Goal: Task Accomplishment & Management: Complete application form

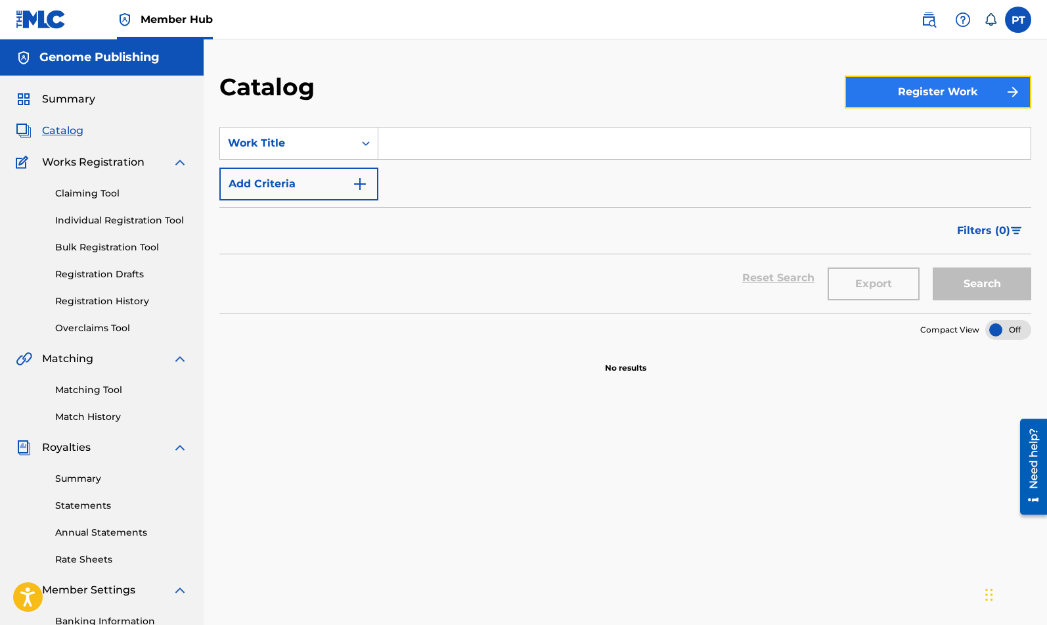
drag, startPoint x: 917, startPoint y: 89, endPoint x: 911, endPoint y: 93, distance: 6.8
click at [917, 90] on button "Register Work" at bounding box center [937, 92] width 186 height 33
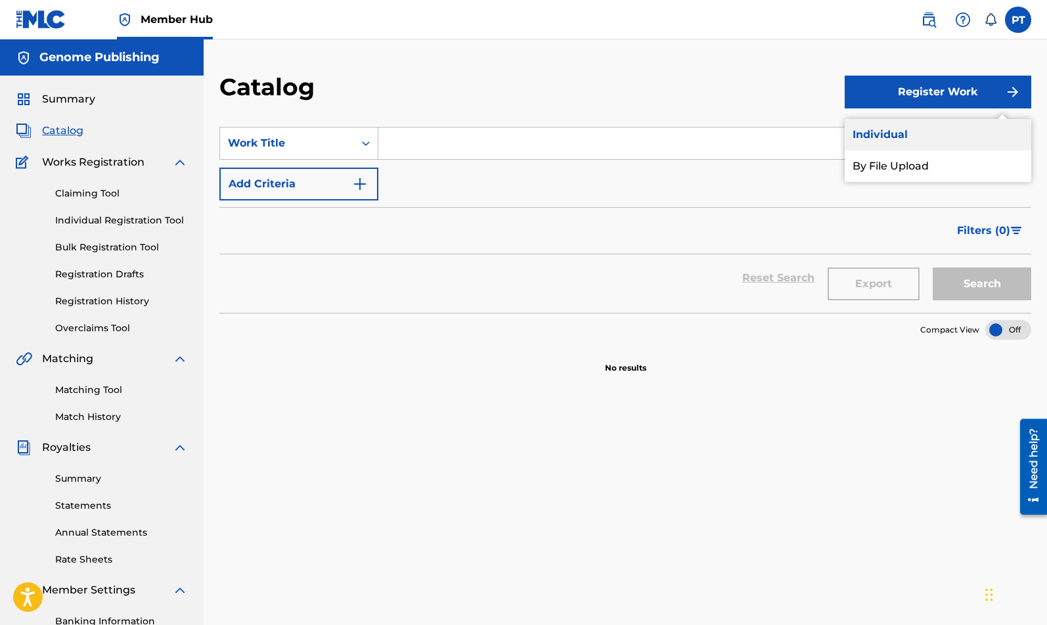
click at [884, 134] on link "Individual" at bounding box center [937, 135] width 186 height 32
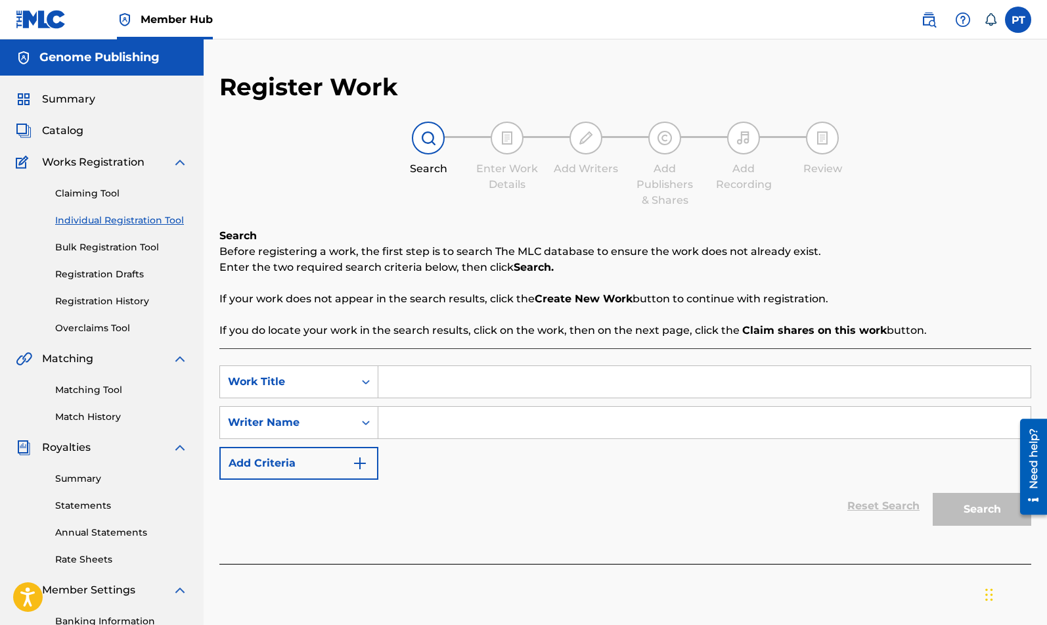
click at [449, 386] on input "Search Form" at bounding box center [704, 382] width 652 height 32
drag, startPoint x: 465, startPoint y: 387, endPoint x: 471, endPoint y: 386, distance: 6.6
paste input "Libra the Balancer"
type input "Libra the Balancer"
click at [424, 429] on input "Search Form" at bounding box center [704, 422] width 652 height 32
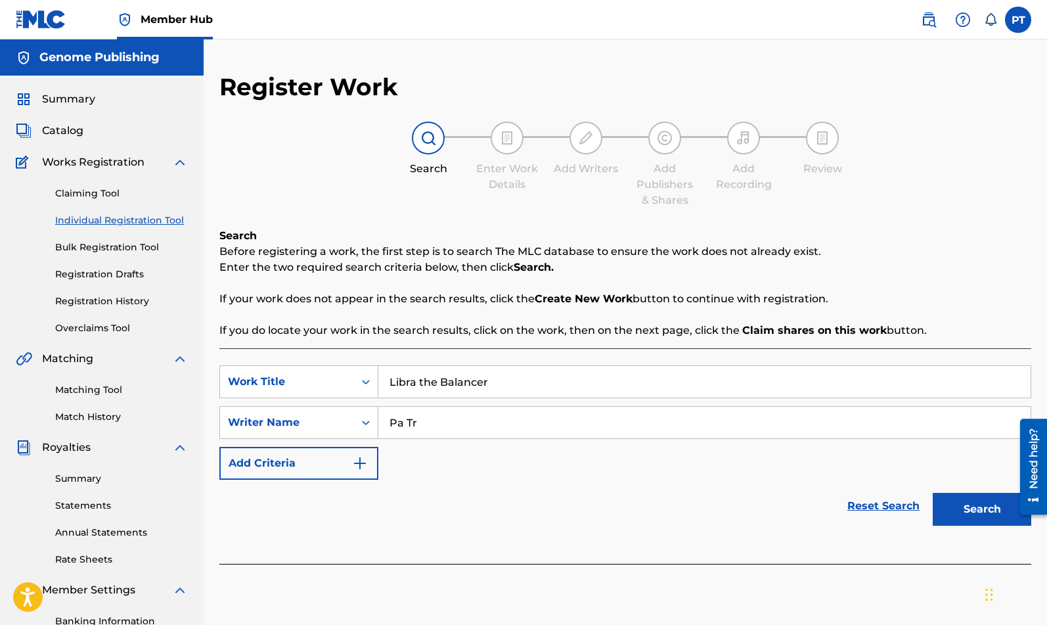
type input "Pa Tr"
click at [932, 493] on button "Search" at bounding box center [981, 509] width 99 height 33
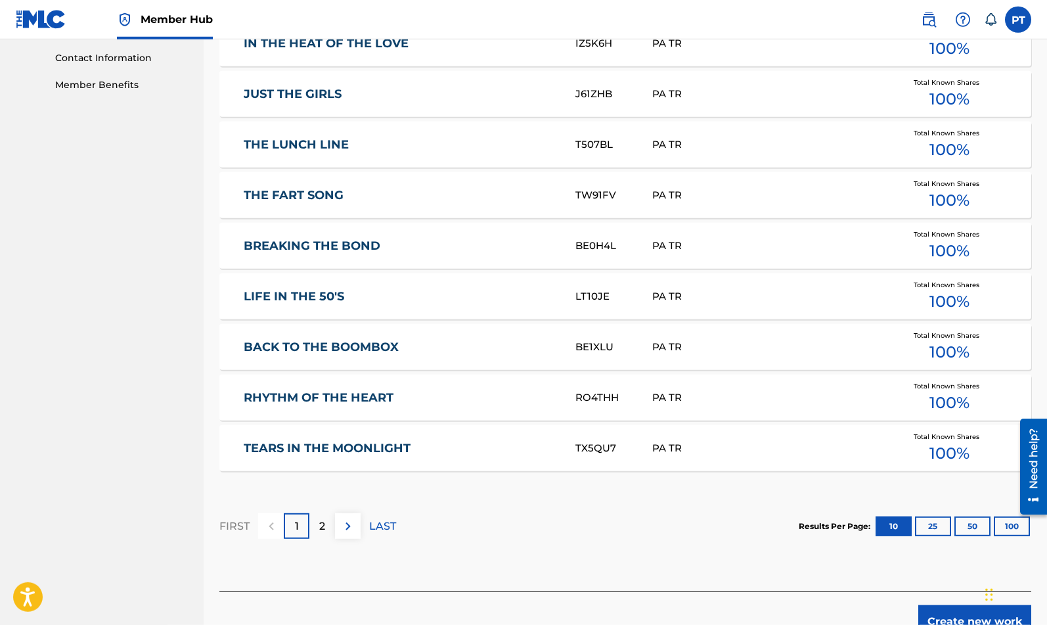
scroll to position [670, 0]
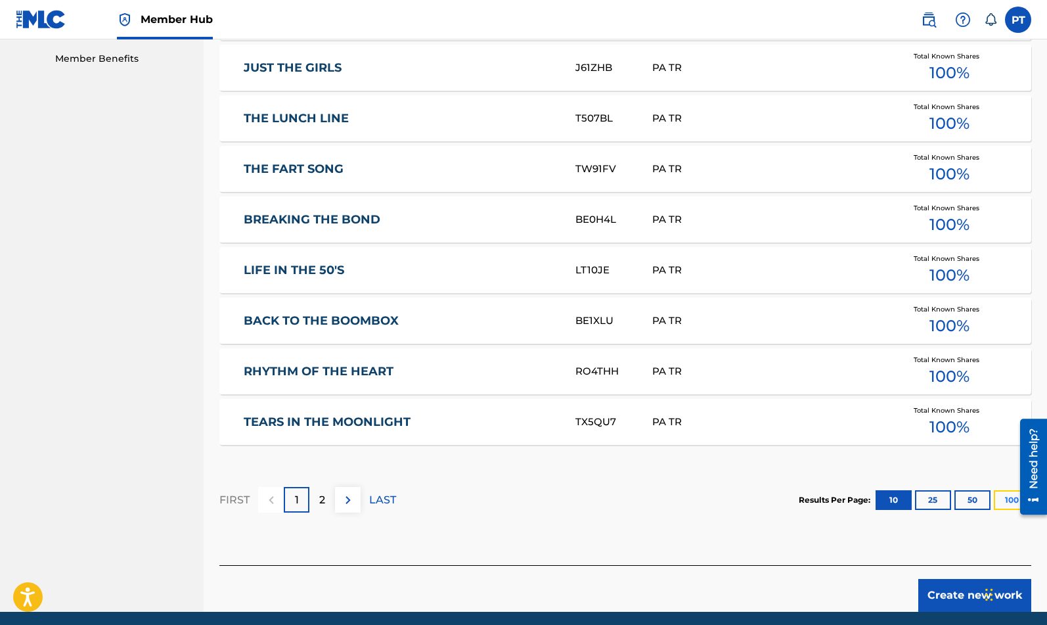
click at [1003, 501] on button "100" at bounding box center [1012, 500] width 36 height 20
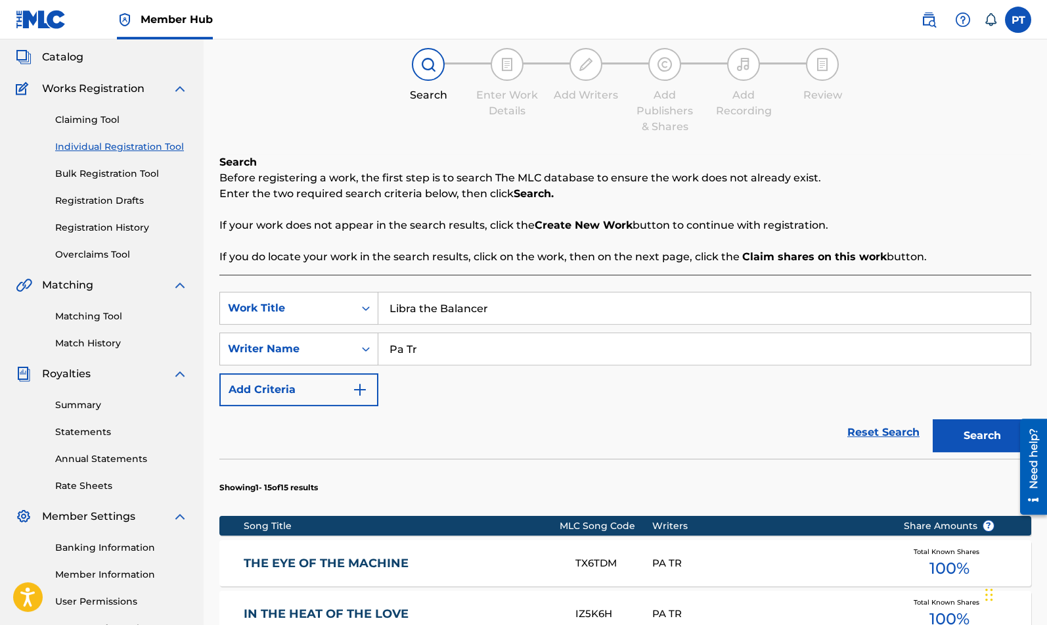
scroll to position [0, 0]
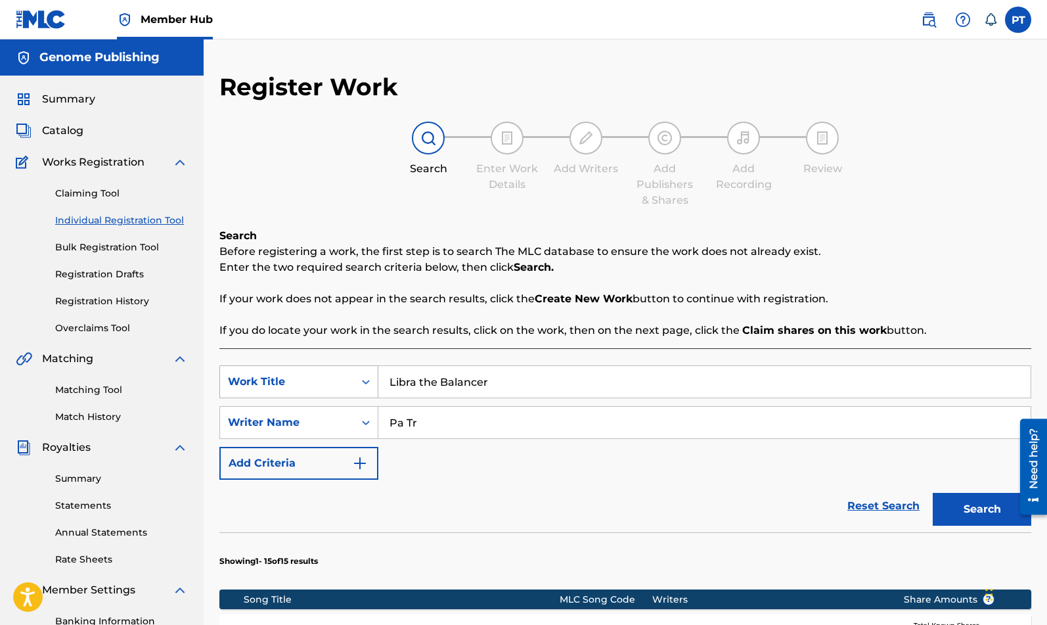
drag, startPoint x: 501, startPoint y: 387, endPoint x: 287, endPoint y: 387, distance: 214.1
click at [378, 390] on input "Libra the Balancer" at bounding box center [704, 382] width 652 height 32
click at [932, 493] on button "Search" at bounding box center [981, 509] width 99 height 33
drag, startPoint x: 461, startPoint y: 385, endPoint x: 135, endPoint y: 353, distance: 327.3
click at [378, 366] on input "me" at bounding box center [704, 382] width 652 height 32
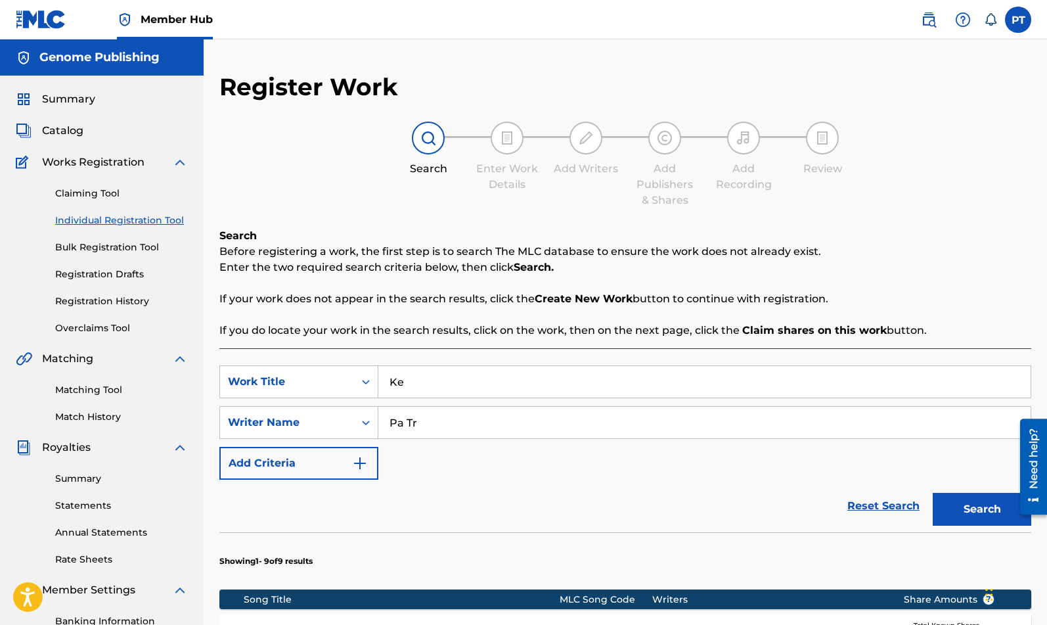
type input "K"
drag, startPoint x: 498, startPoint y: 389, endPoint x: 338, endPoint y: 397, distance: 160.4
click at [378, 397] on input "Libra the Balancer" at bounding box center [704, 382] width 652 height 32
type input "Libra the Balancer"
drag, startPoint x: 972, startPoint y: 513, endPoint x: 905, endPoint y: 468, distance: 80.9
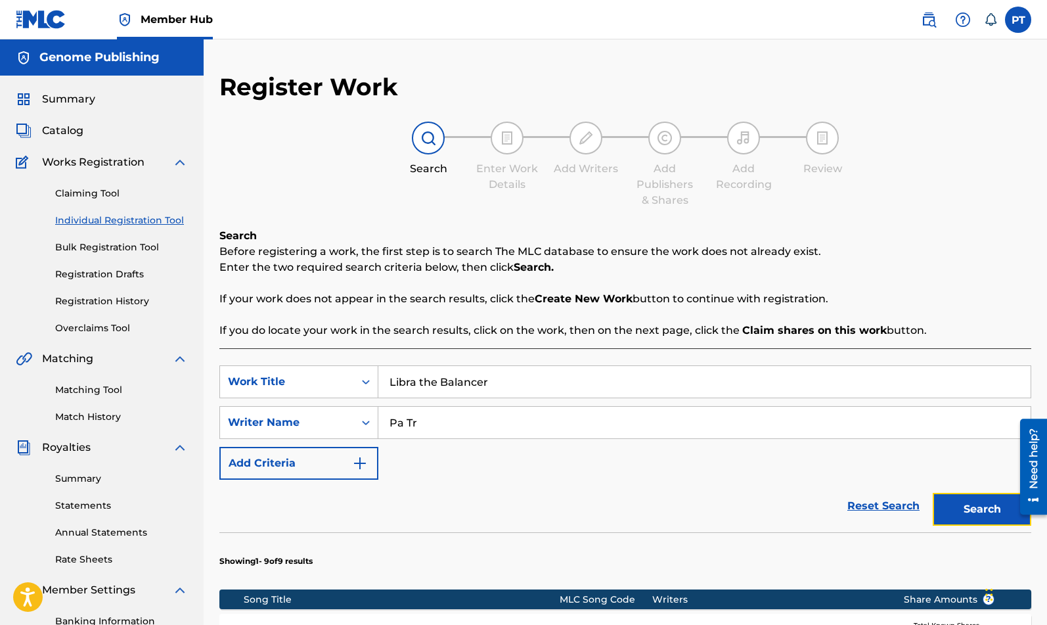
click at [972, 512] on button "Search" at bounding box center [981, 509] width 99 height 33
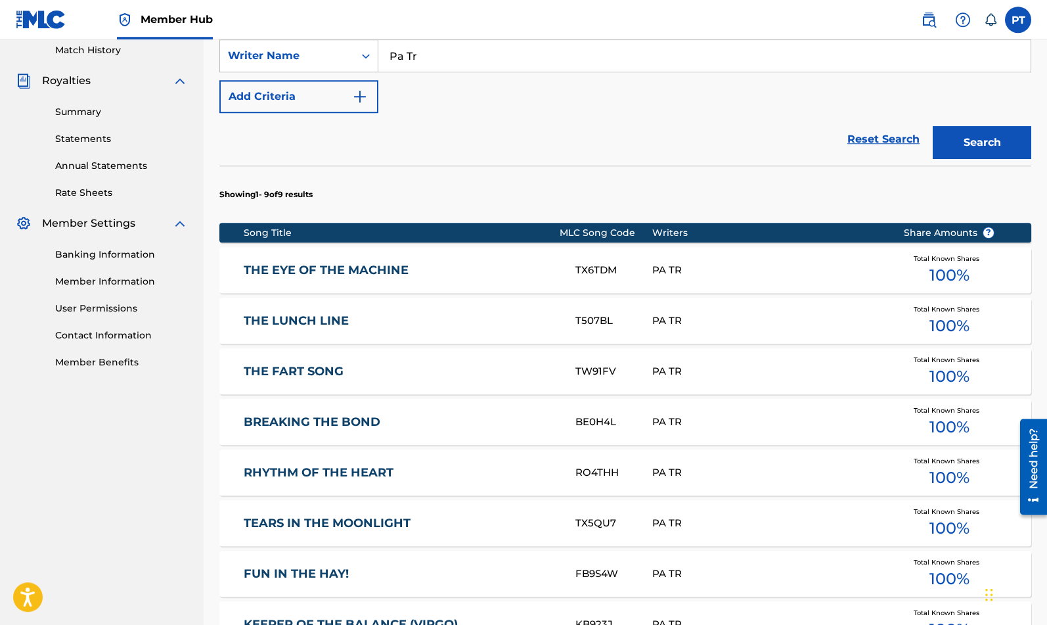
scroll to position [663, 0]
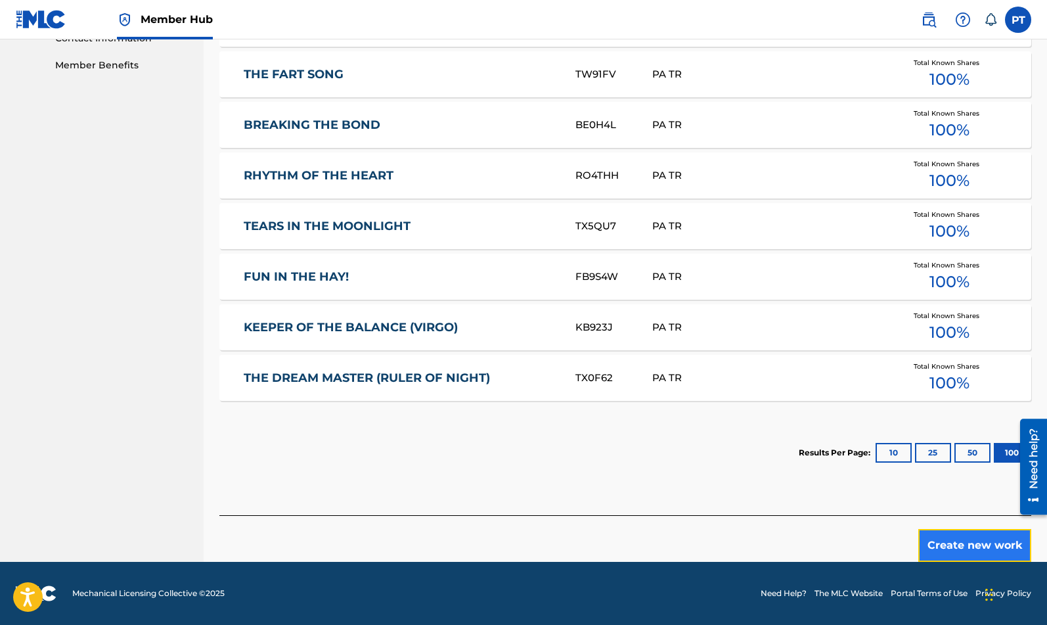
click at [947, 542] on button "Create new work" at bounding box center [974, 545] width 113 height 33
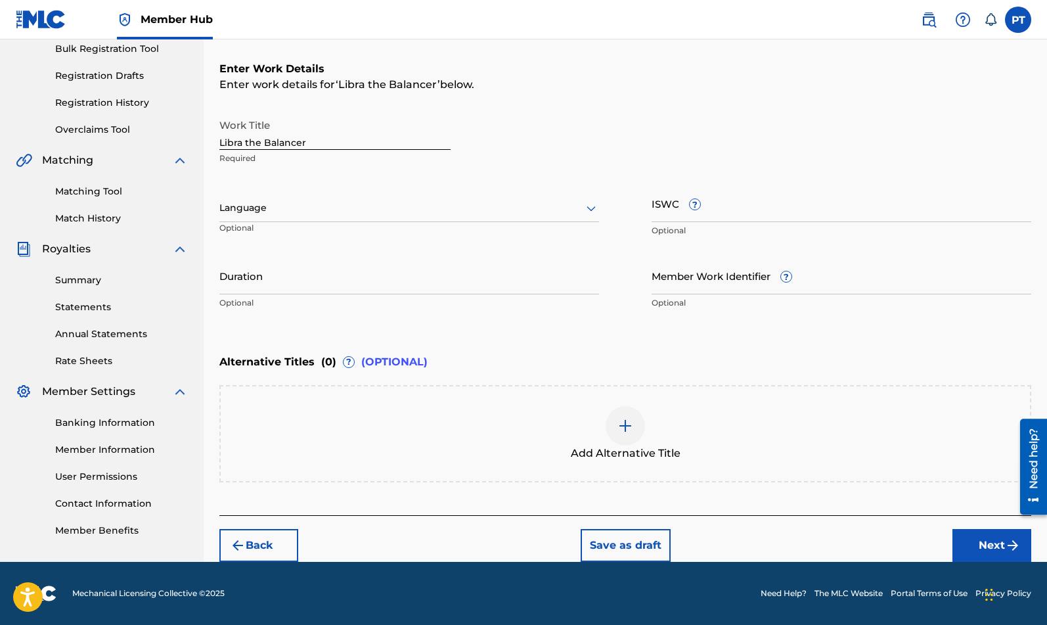
click at [361, 214] on div at bounding box center [409, 208] width 380 height 16
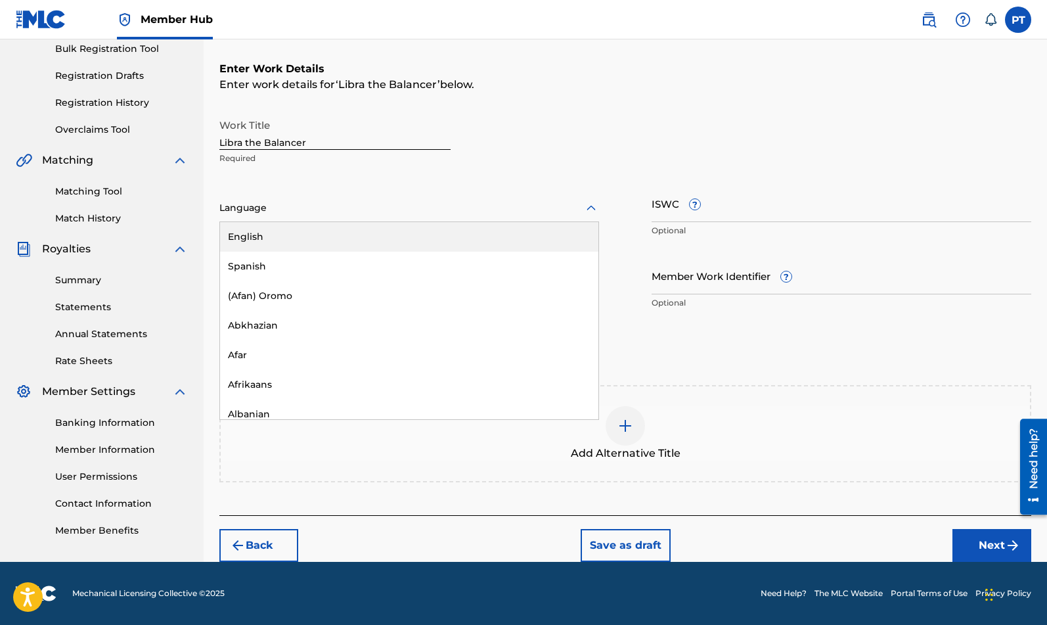
click at [255, 231] on div "English" at bounding box center [409, 237] width 378 height 30
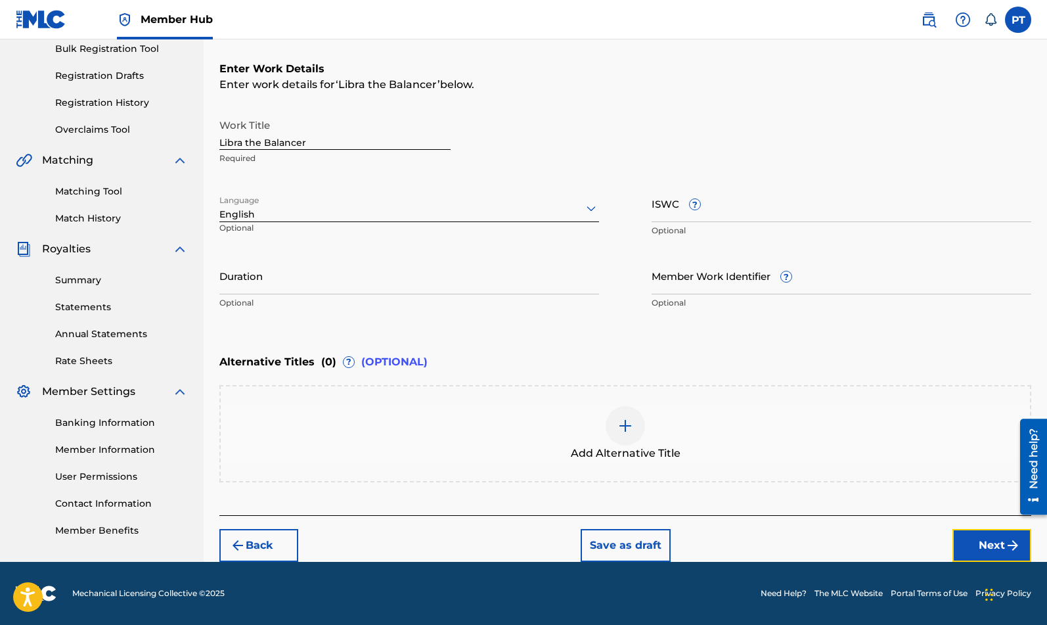
click at [979, 540] on button "Next" at bounding box center [991, 545] width 79 height 33
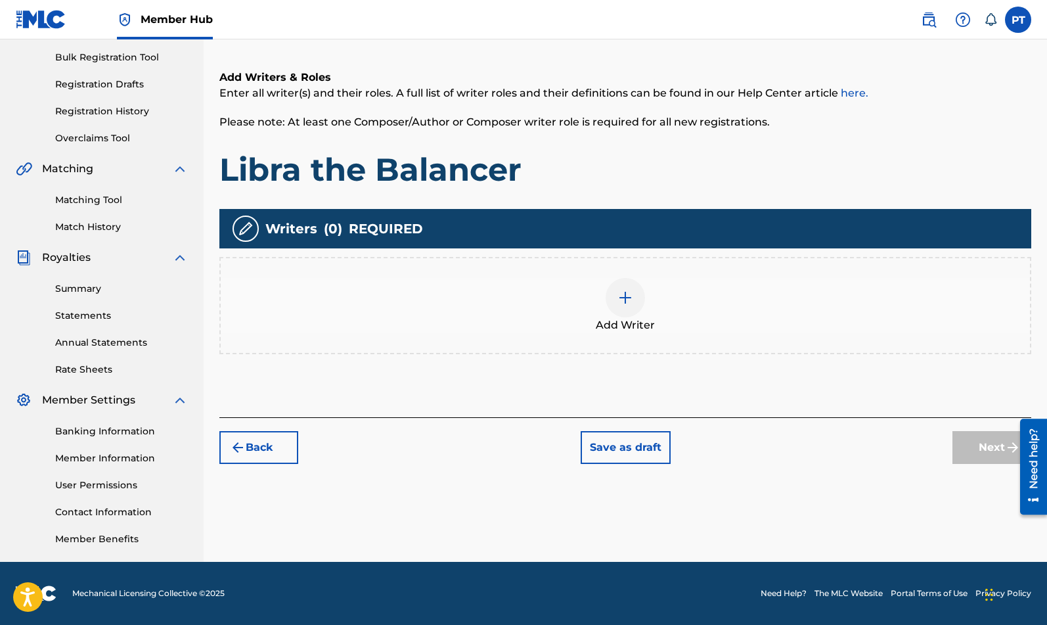
scroll to position [190, 0]
click at [619, 297] on img at bounding box center [625, 298] width 16 height 16
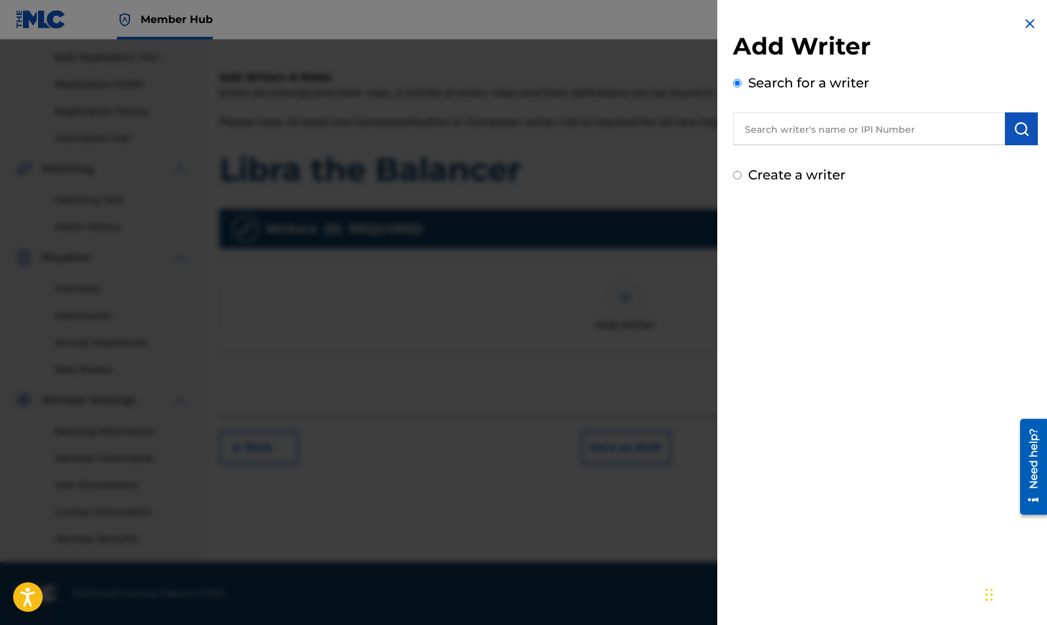
click at [850, 132] on input "text" at bounding box center [869, 128] width 272 height 33
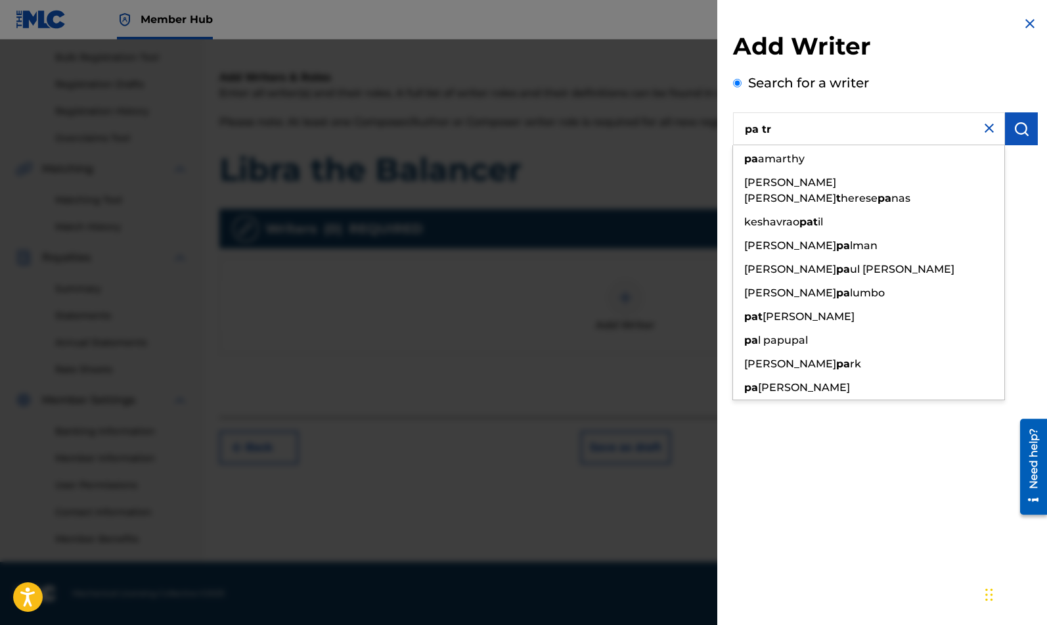
type input "pa tr"
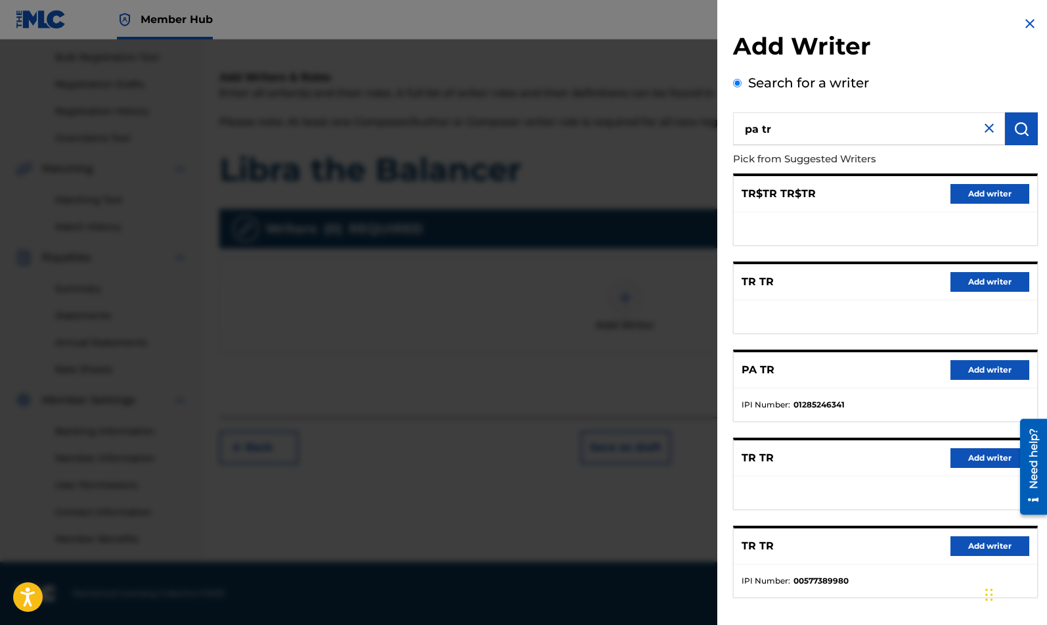
scroll to position [56, 0]
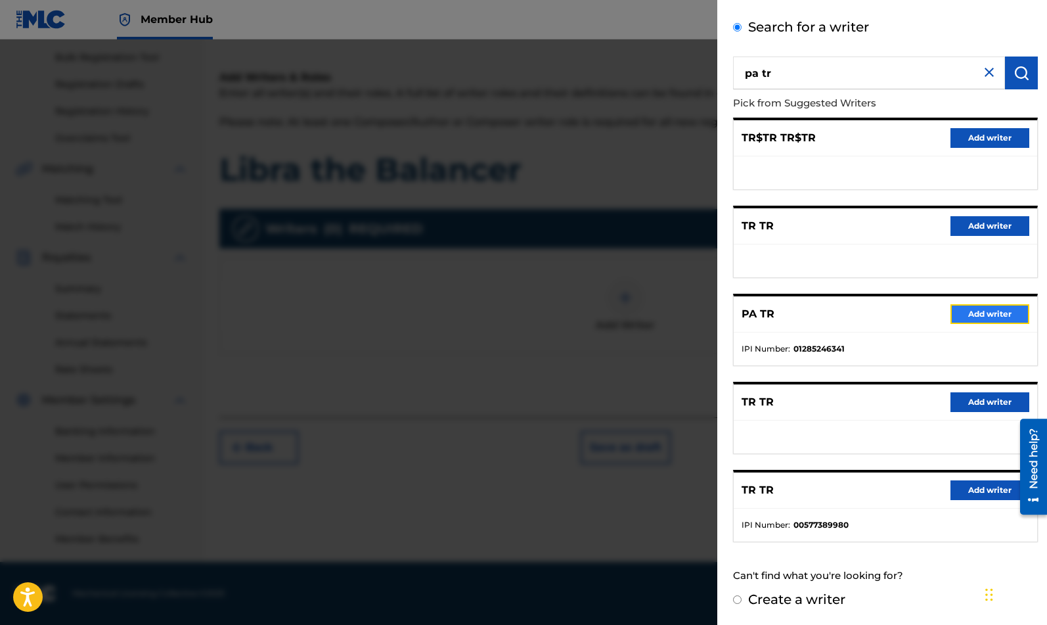
click at [969, 317] on button "Add writer" at bounding box center [989, 314] width 79 height 20
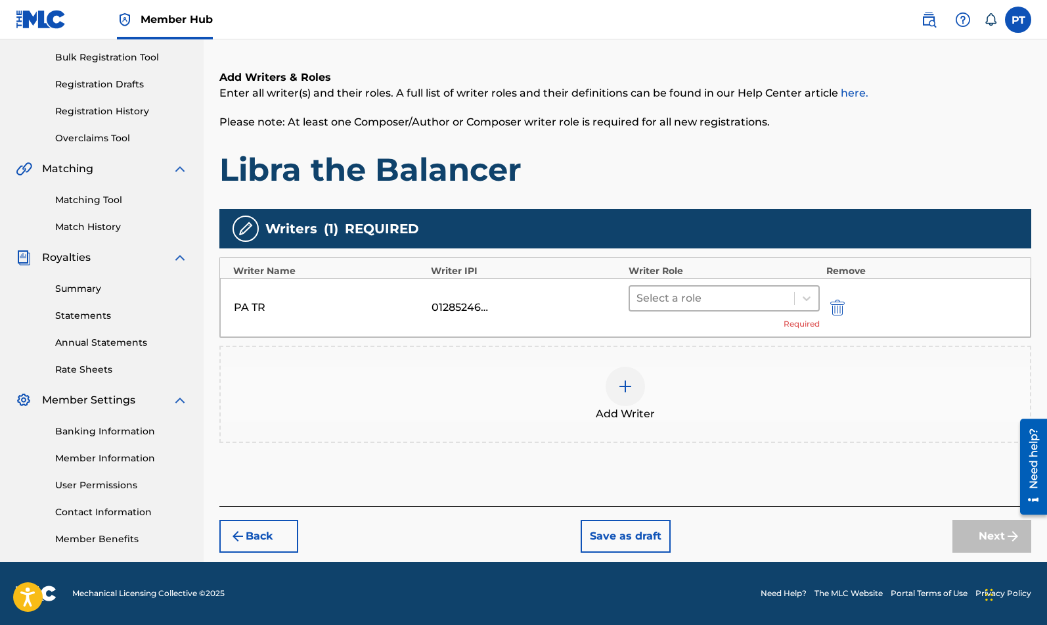
click at [699, 303] on div at bounding box center [711, 298] width 151 height 18
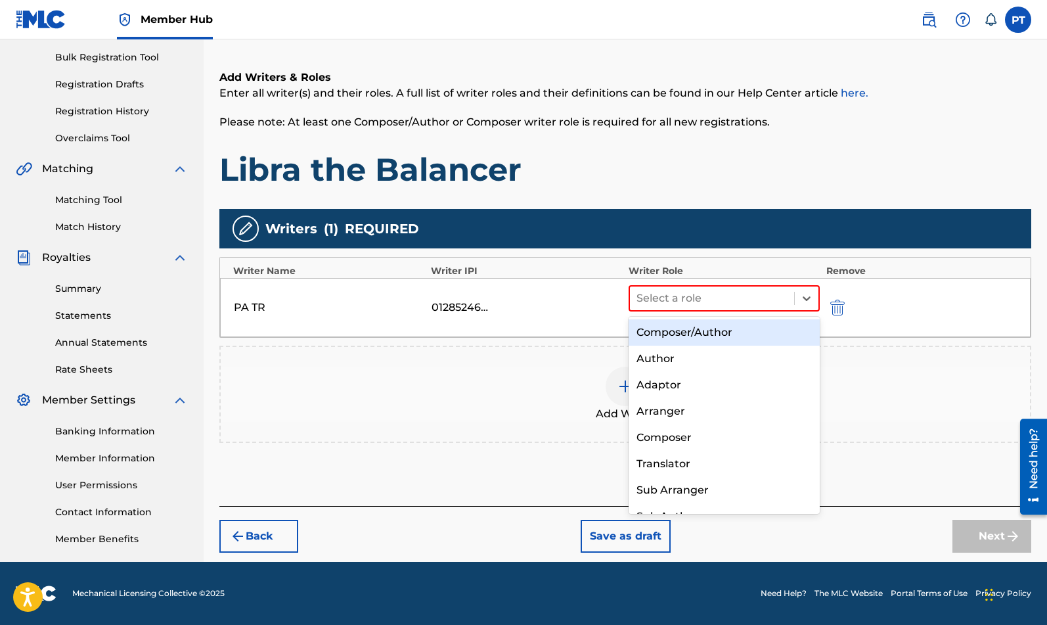
click at [665, 331] on div "Composer/Author" at bounding box center [723, 332] width 191 height 26
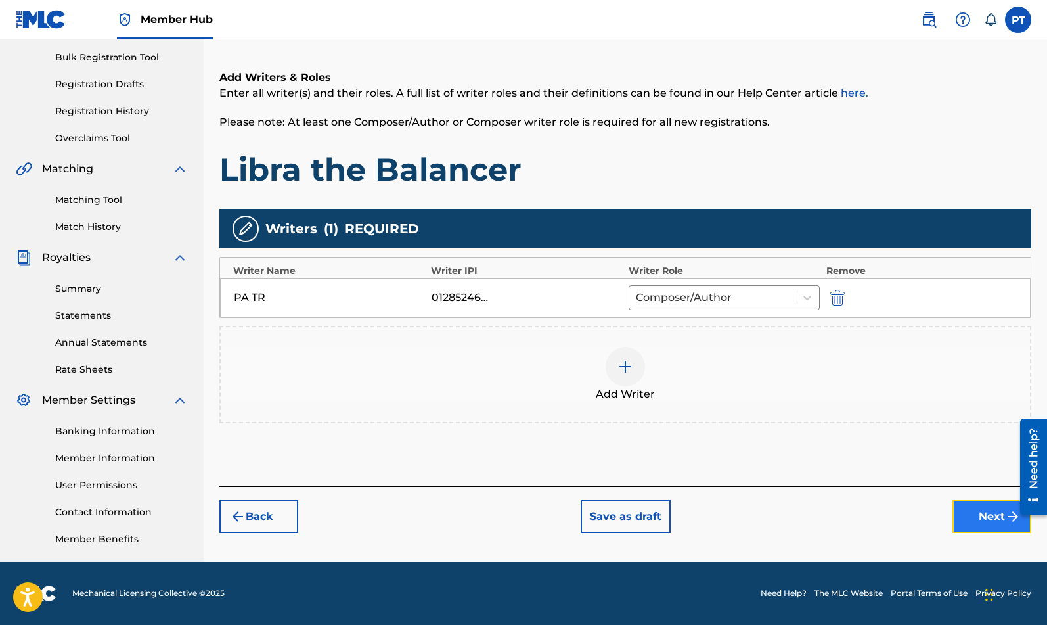
click at [982, 515] on button "Next" at bounding box center [991, 516] width 79 height 33
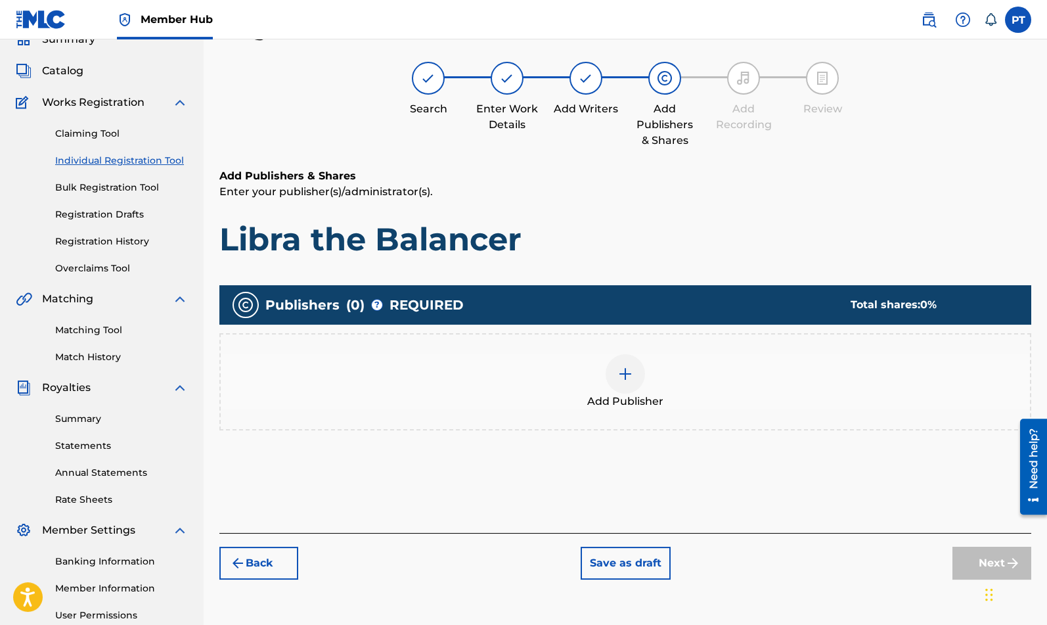
scroll to position [59, 0]
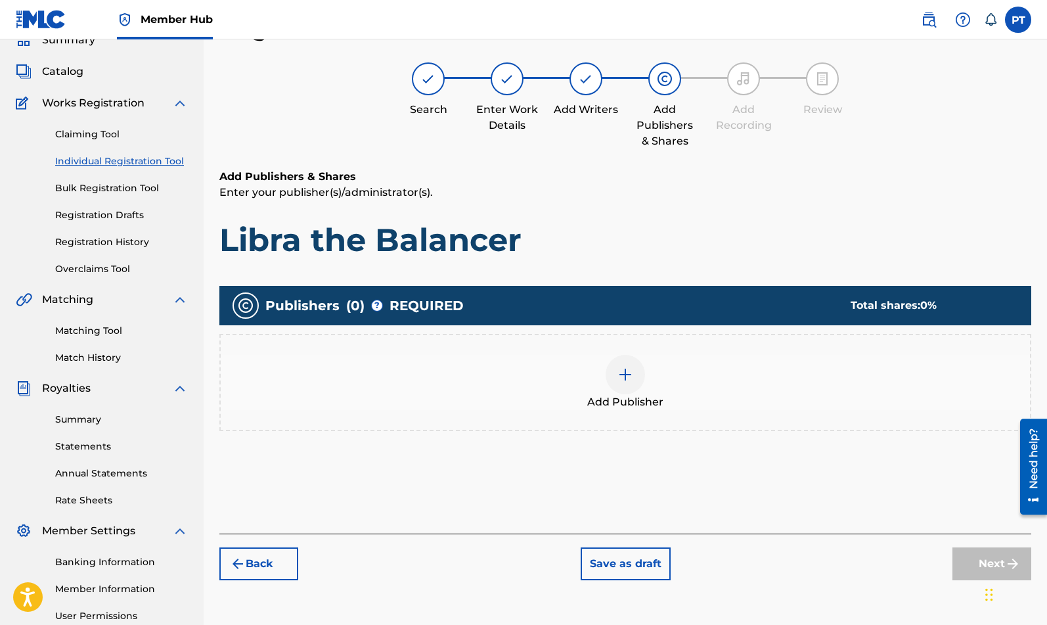
click at [632, 379] on img at bounding box center [625, 374] width 16 height 16
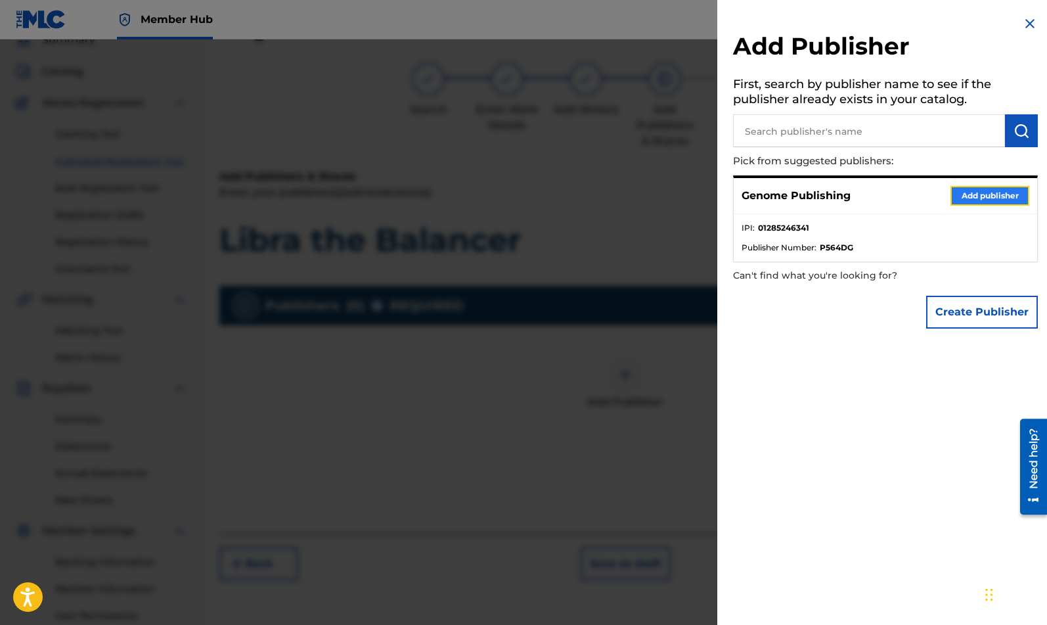
click at [965, 196] on button "Add publisher" at bounding box center [989, 196] width 79 height 20
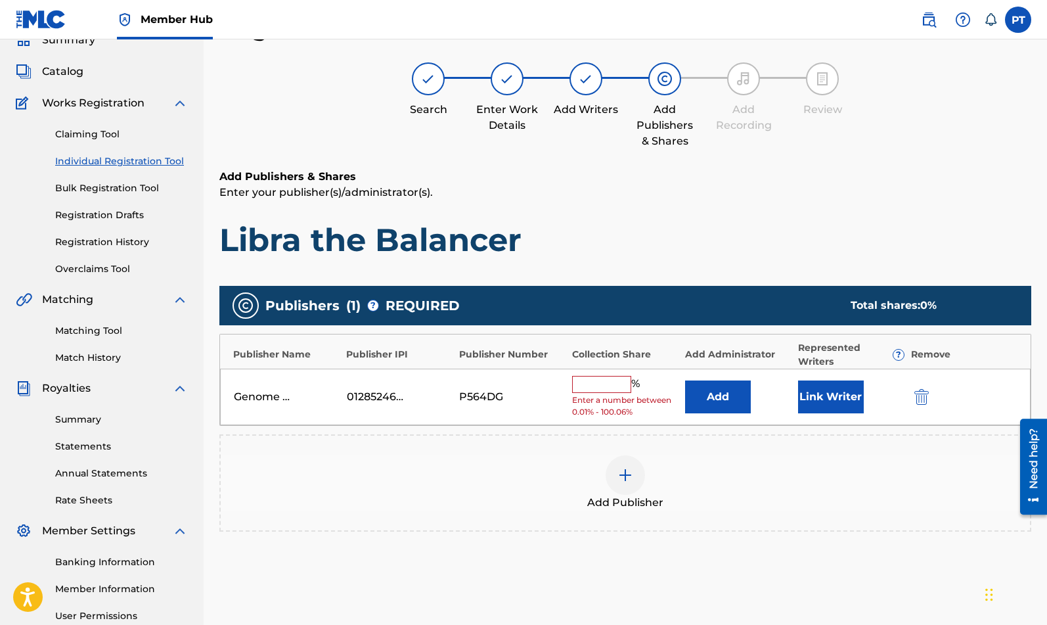
click at [606, 387] on input "text" at bounding box center [601, 384] width 59 height 17
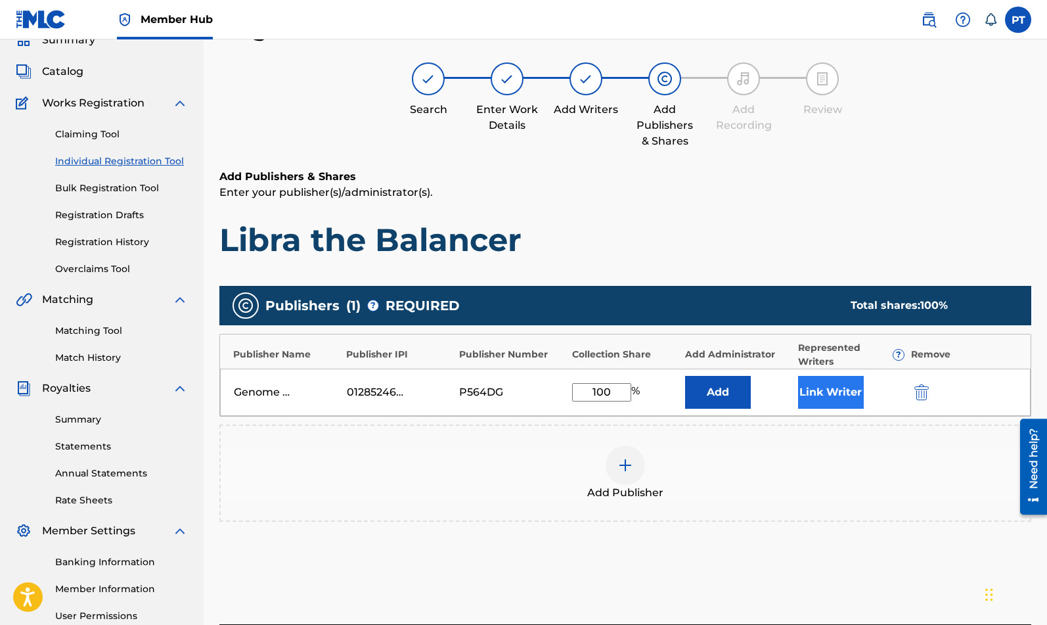
type input "100"
click at [808, 397] on button "Link Writer" at bounding box center [831, 392] width 66 height 33
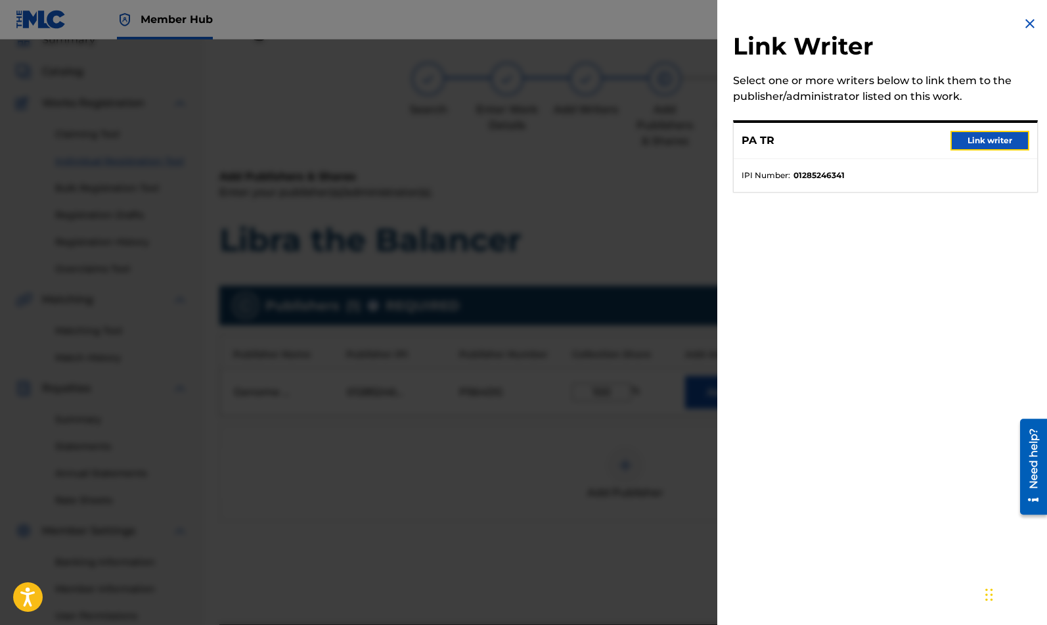
click at [986, 142] on button "Link writer" at bounding box center [989, 141] width 79 height 20
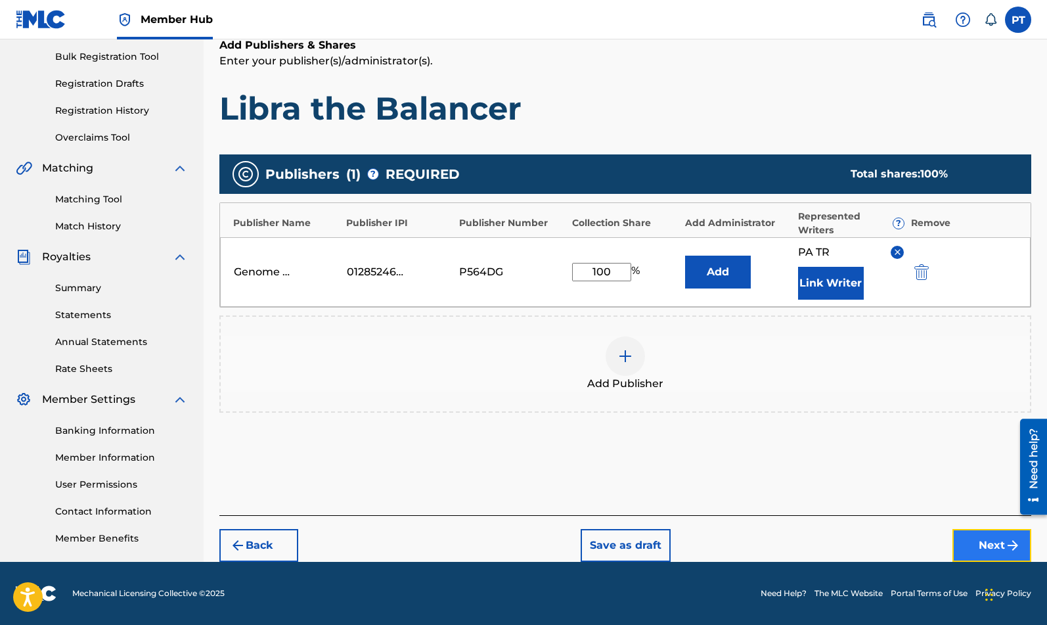
click at [973, 546] on button "Next" at bounding box center [991, 545] width 79 height 33
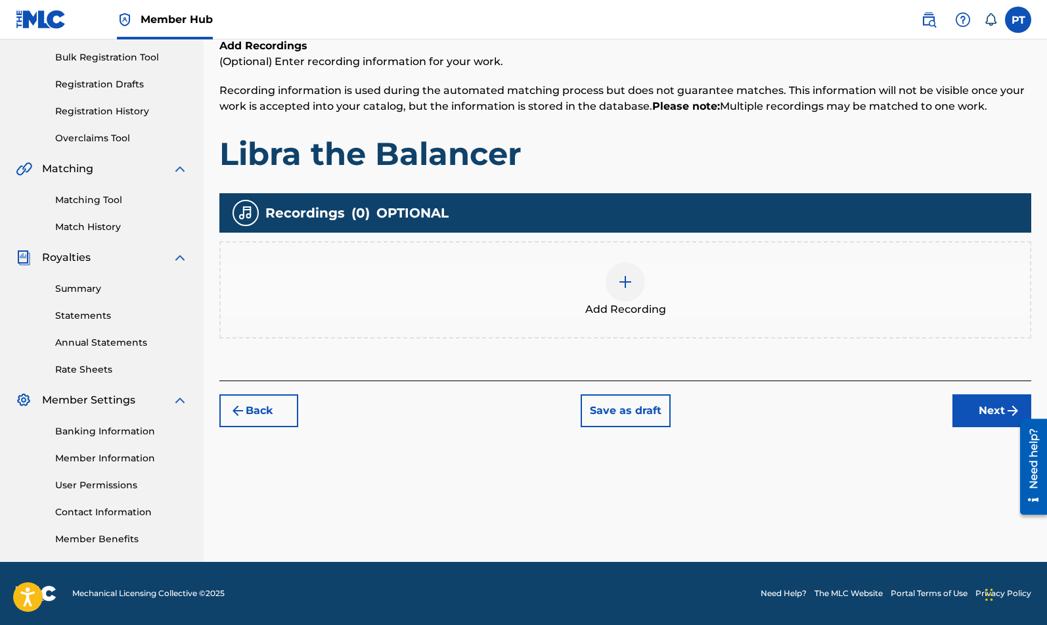
click at [628, 284] on img at bounding box center [625, 282] width 16 height 16
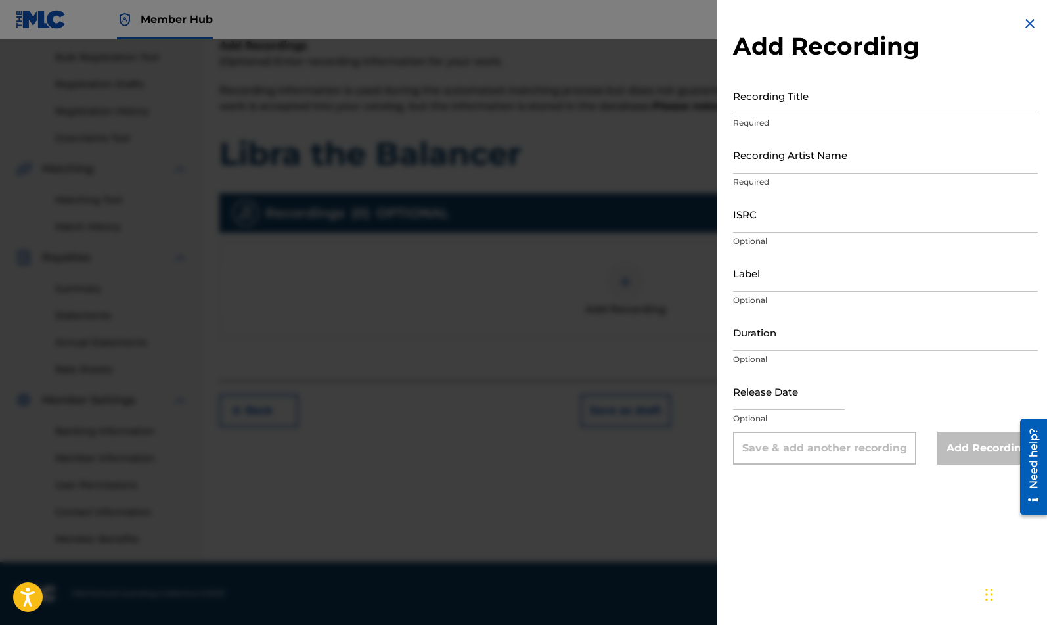
click at [854, 110] on input "Recording Title" at bounding box center [885, 95] width 305 height 37
paste input "Libra the Balancer"
type input "Libra the Balancer"
click at [836, 163] on input "Recording Artist Name" at bounding box center [885, 154] width 305 height 37
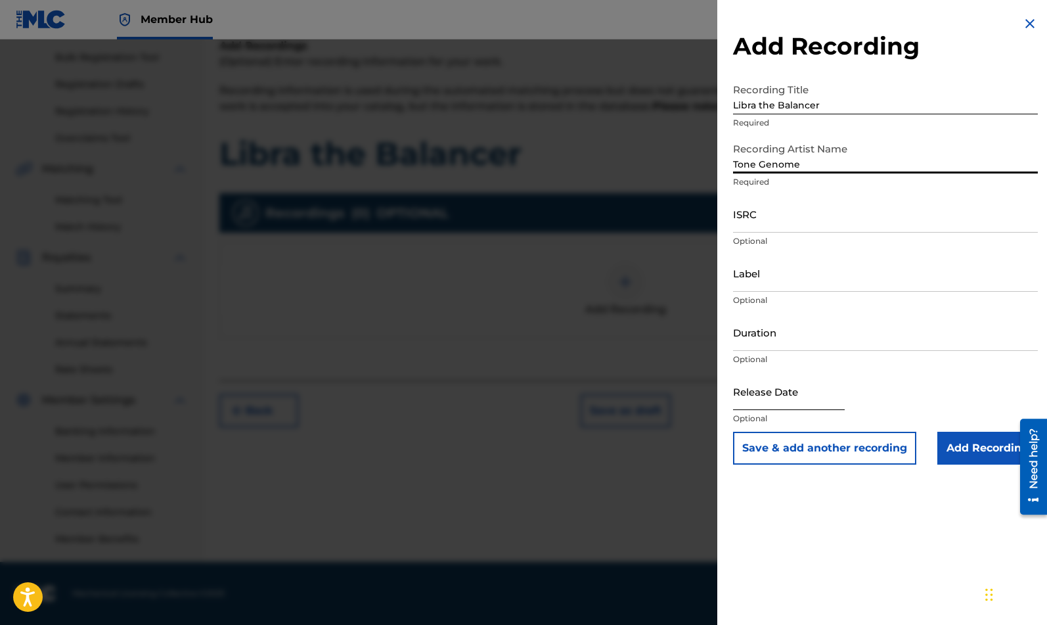
type input "Tone Genome"
click at [833, 403] on input "text" at bounding box center [789, 390] width 112 height 37
select select "8"
select select "2025"
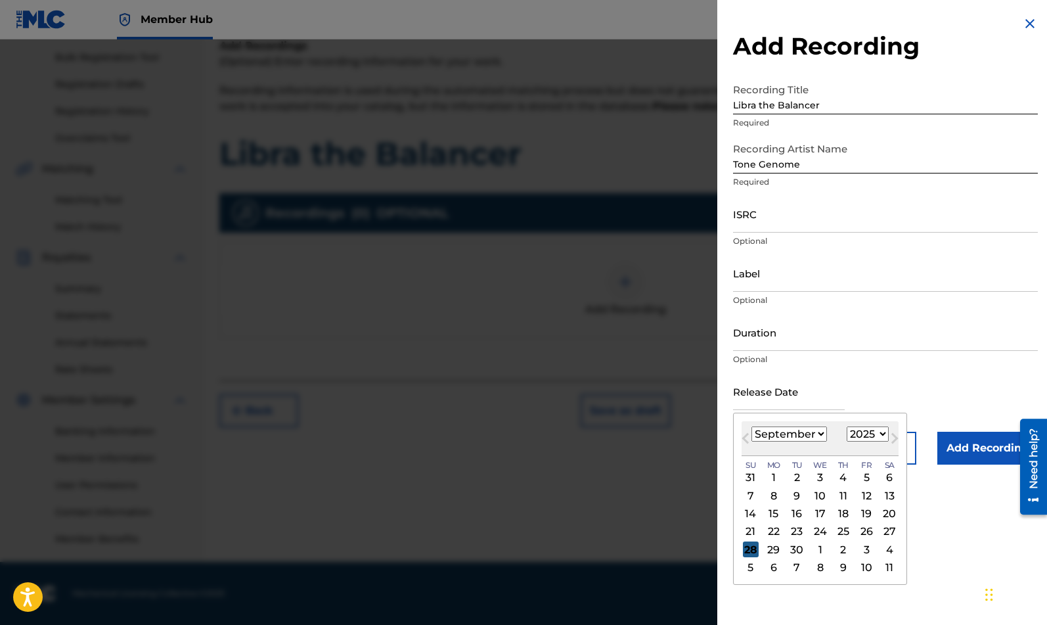
click at [755, 547] on div "28" at bounding box center [751, 549] width 16 height 16
type input "[DATE]"
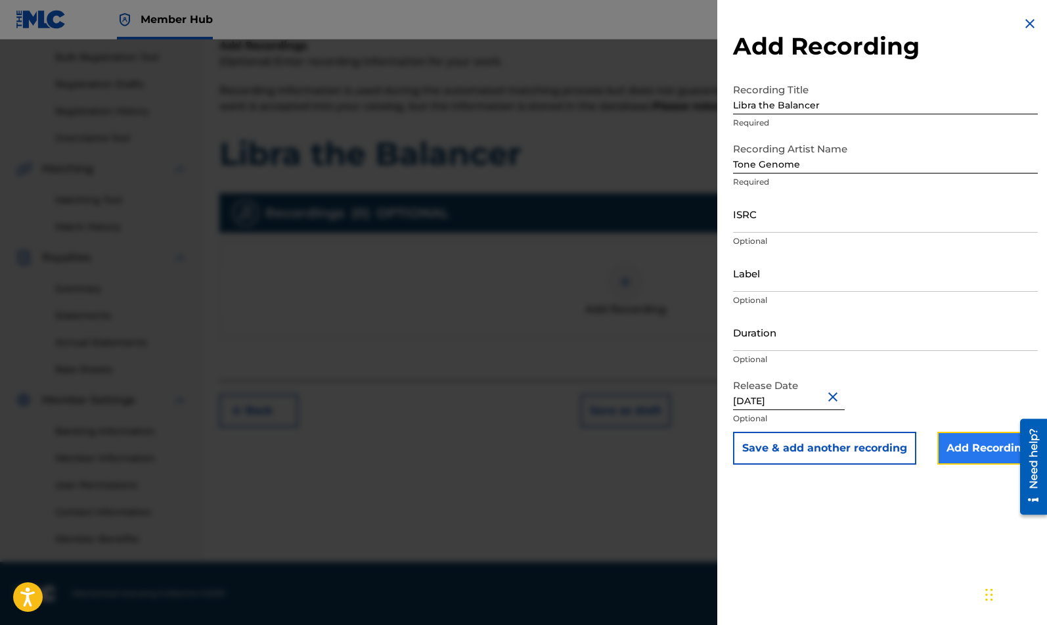
click at [973, 449] on input "Add Recording" at bounding box center [987, 447] width 100 height 33
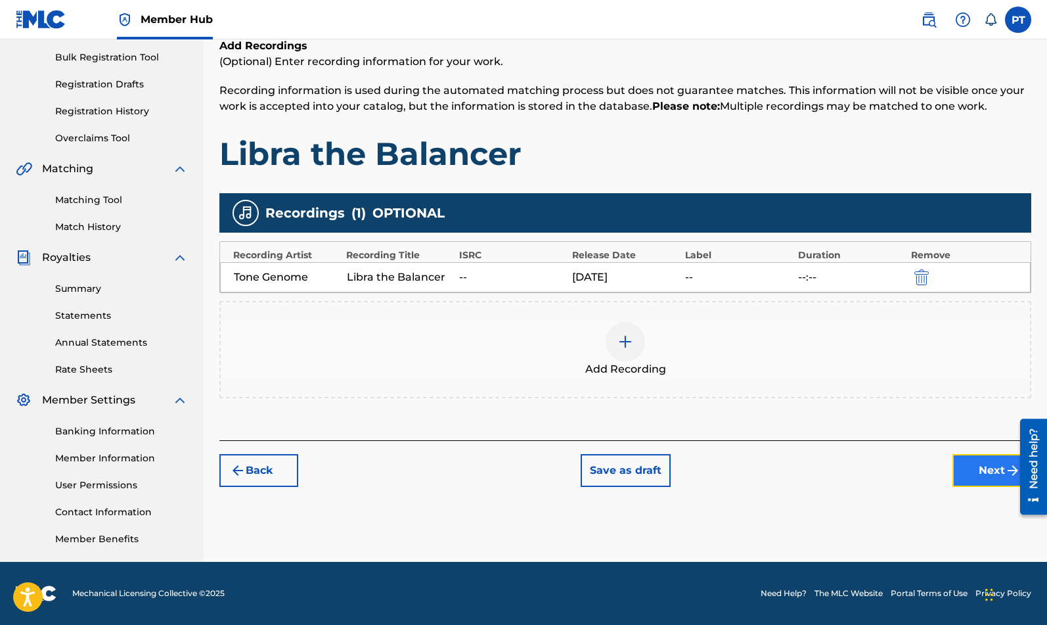
click at [972, 469] on button "Next" at bounding box center [991, 470] width 79 height 33
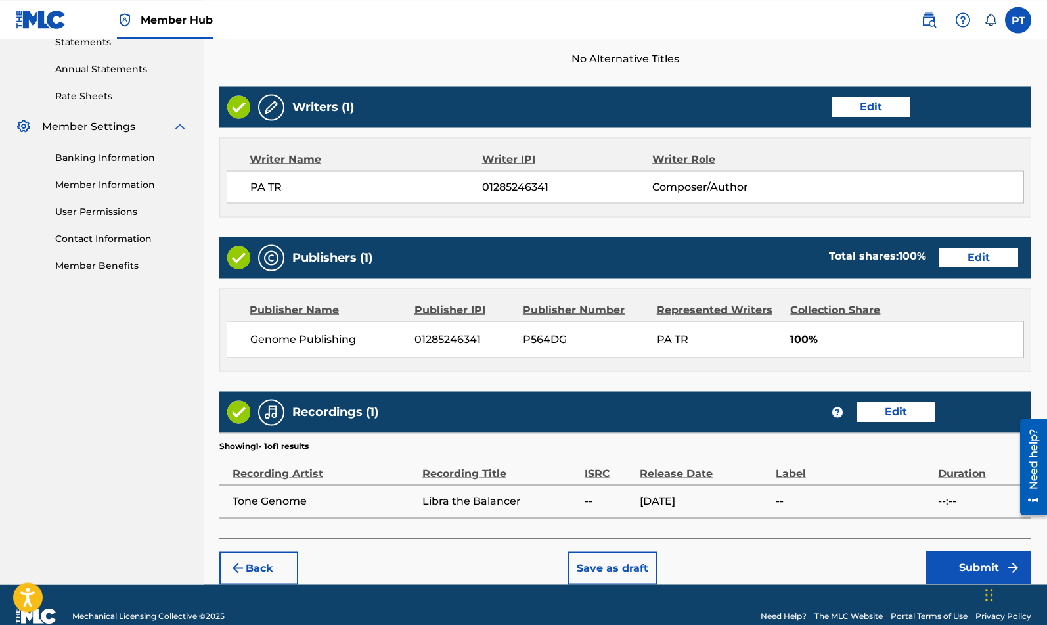
scroll to position [486, 0]
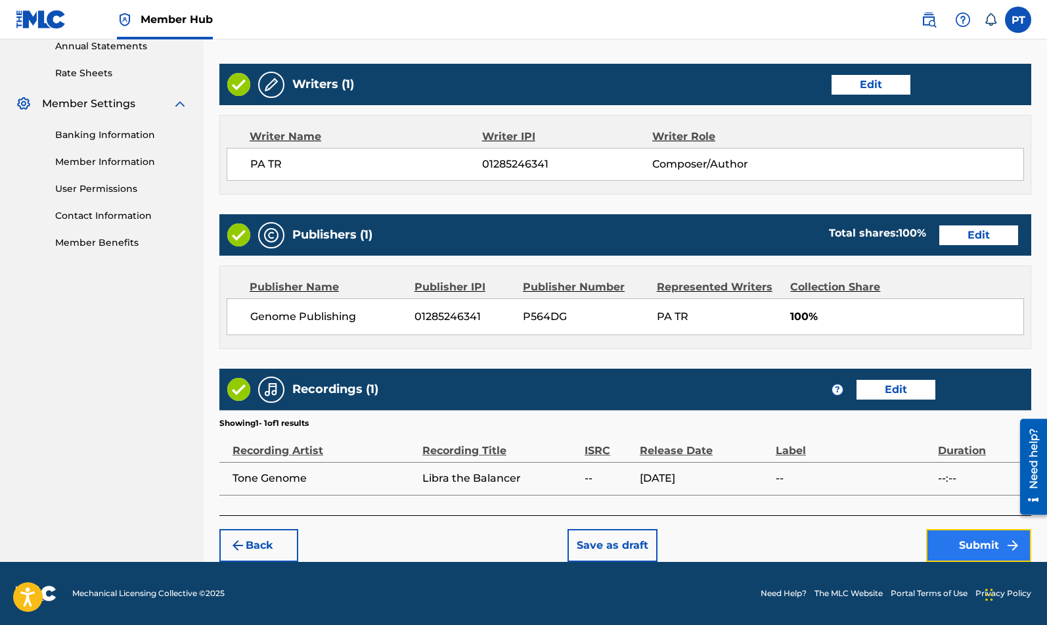
click at [955, 547] on button "Submit" at bounding box center [978, 545] width 105 height 33
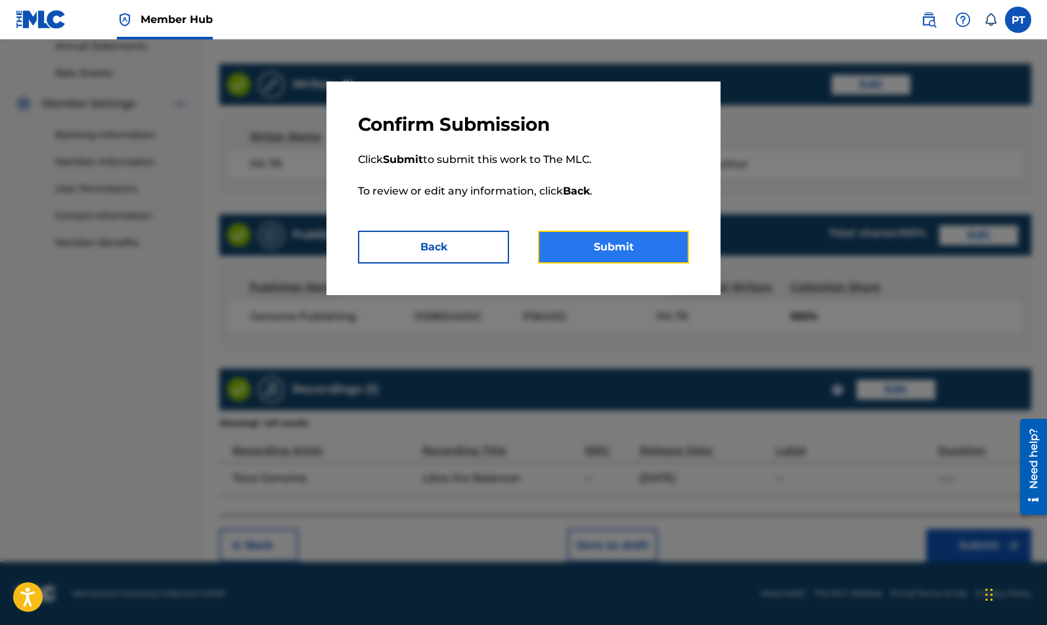
drag, startPoint x: 601, startPoint y: 261, endPoint x: 551, endPoint y: 242, distance: 53.2
click at [602, 261] on button "Submit" at bounding box center [613, 246] width 151 height 33
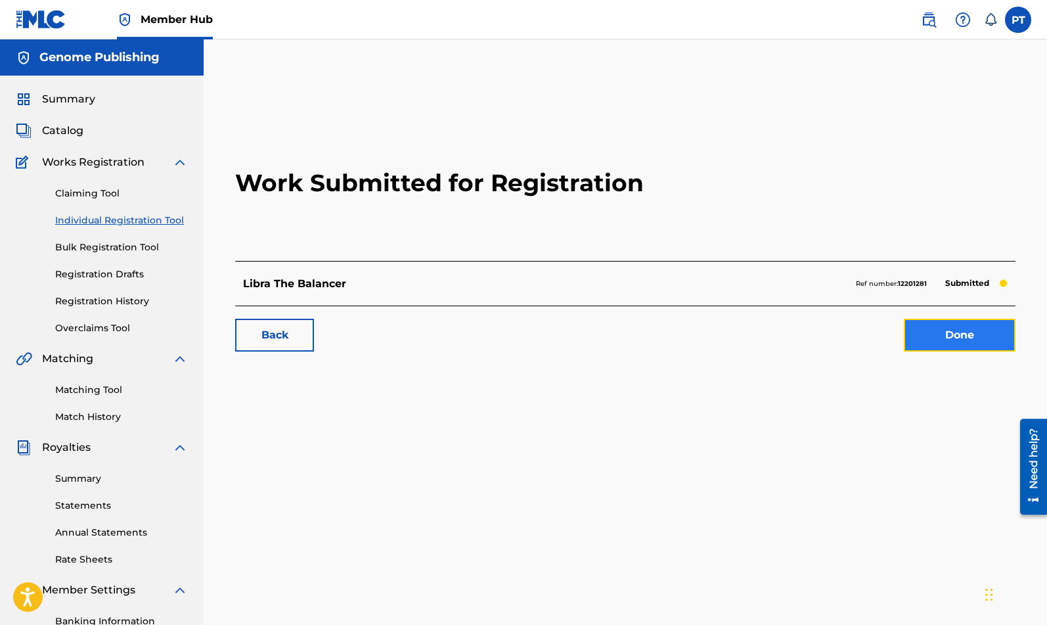
click at [978, 336] on link "Done" at bounding box center [960, 334] width 112 height 33
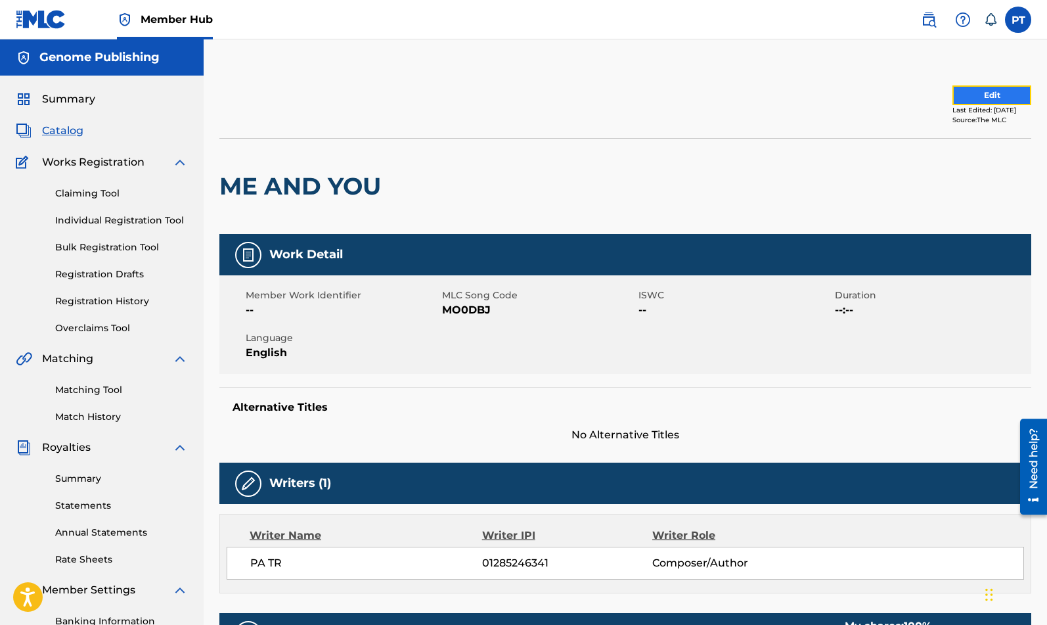
click at [993, 90] on button "Edit" at bounding box center [991, 95] width 79 height 20
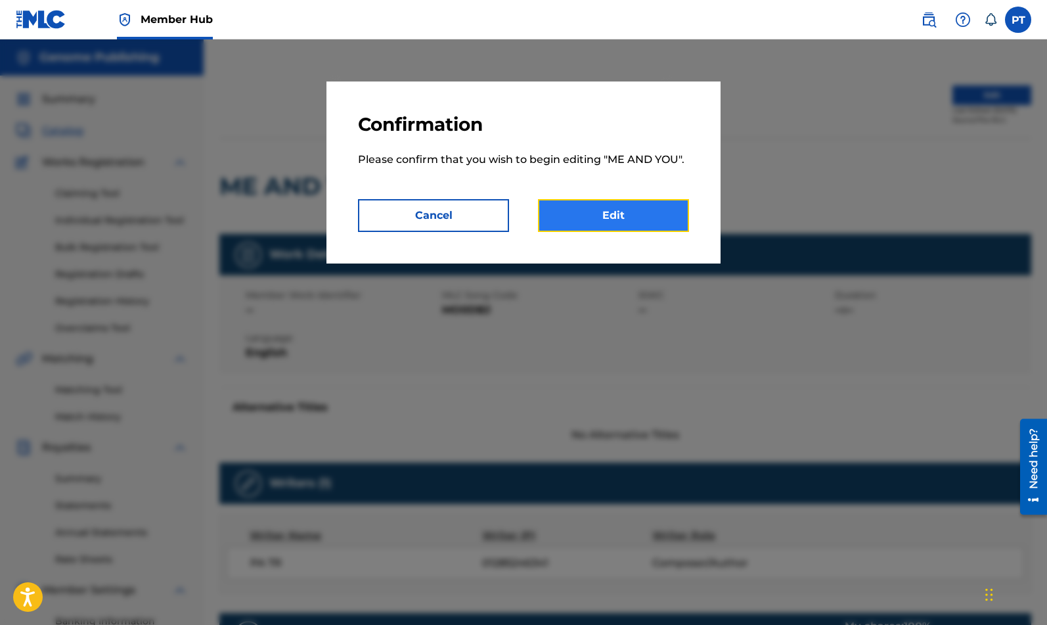
click at [653, 211] on link "Edit" at bounding box center [613, 215] width 151 height 33
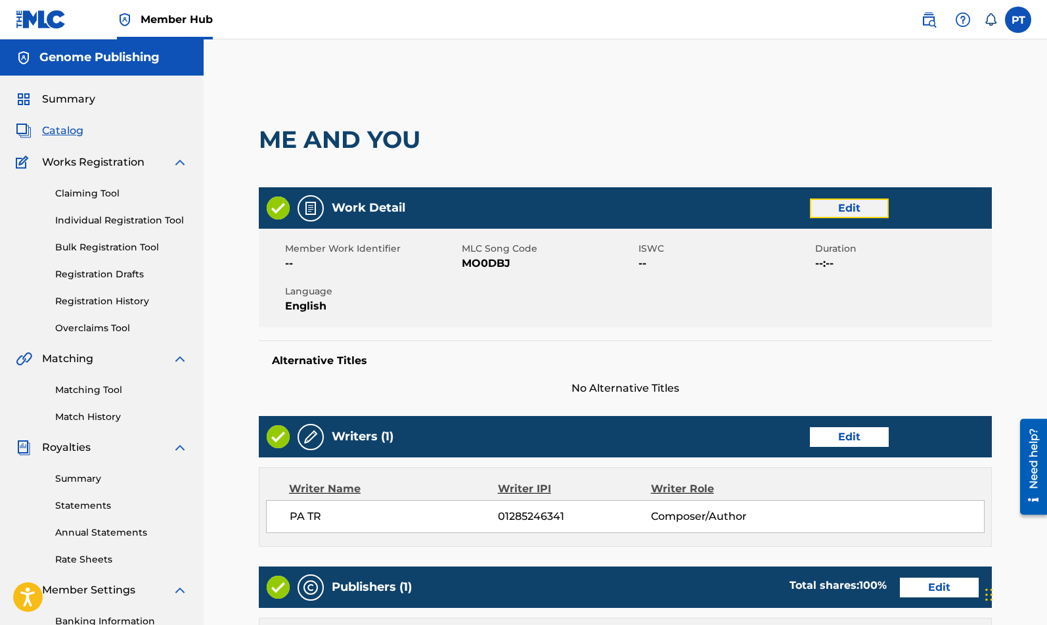
click at [856, 204] on link "Edit" at bounding box center [849, 208] width 79 height 20
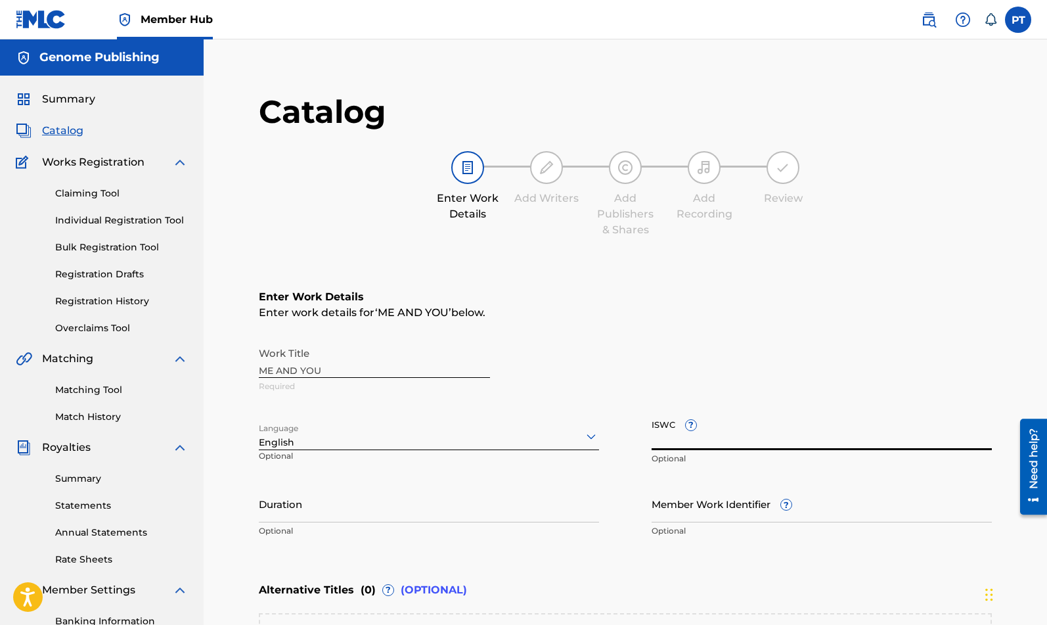
paste input "T-333.780.083-2"
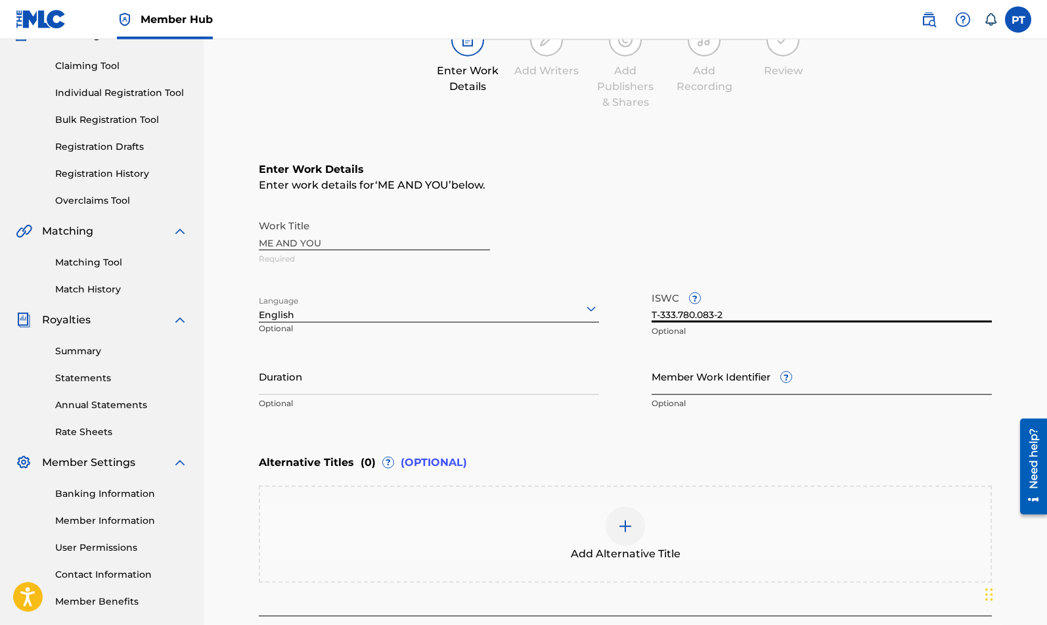
scroll to position [223, 0]
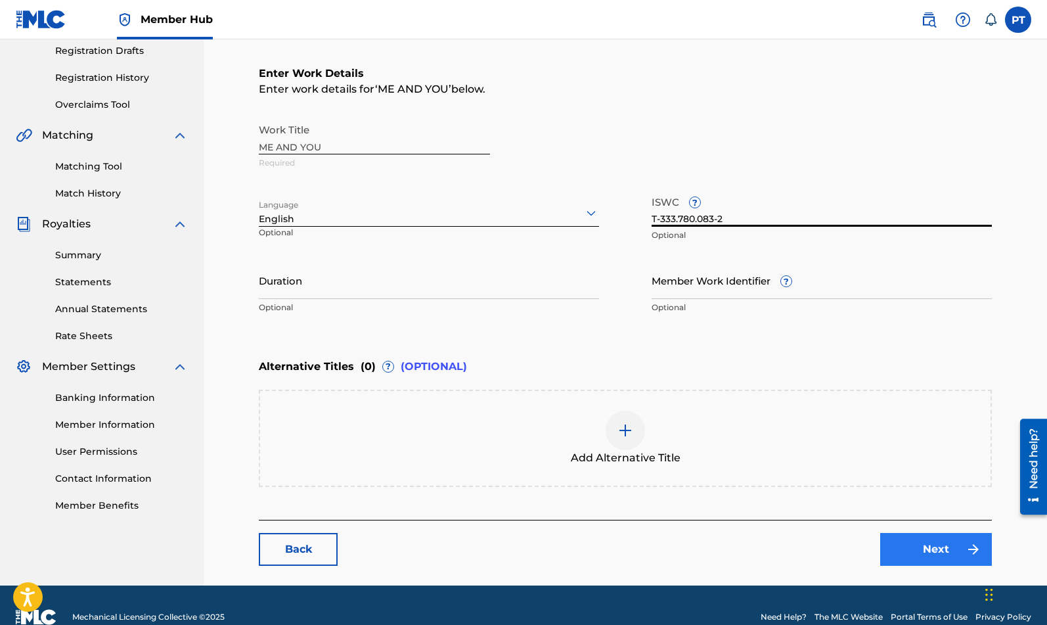
type input "T-333.780.083-2"
click at [940, 550] on link "Next" at bounding box center [936, 549] width 112 height 33
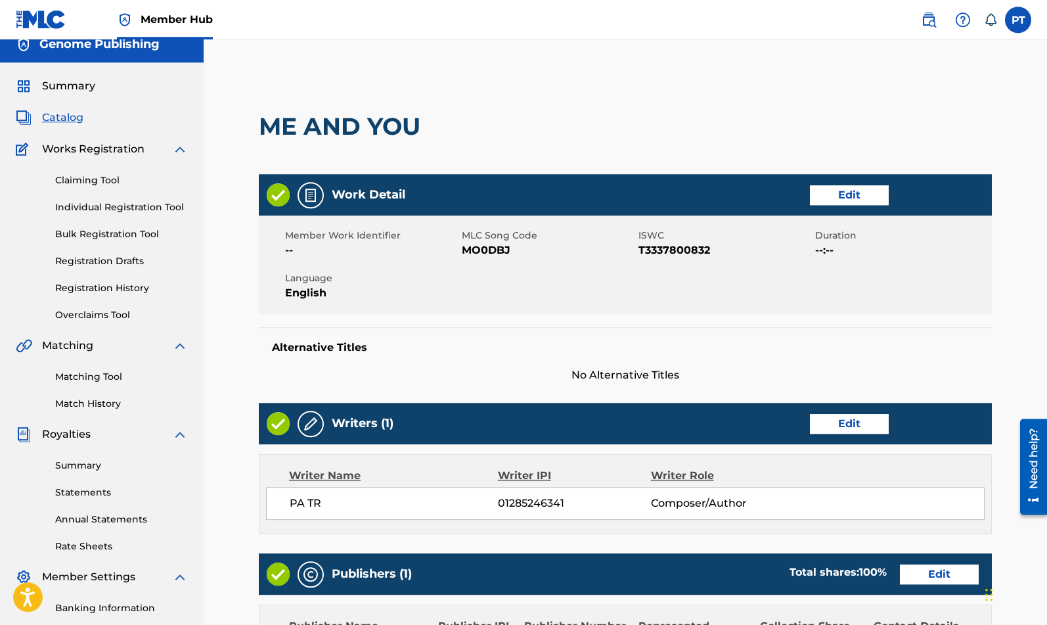
scroll to position [387, 0]
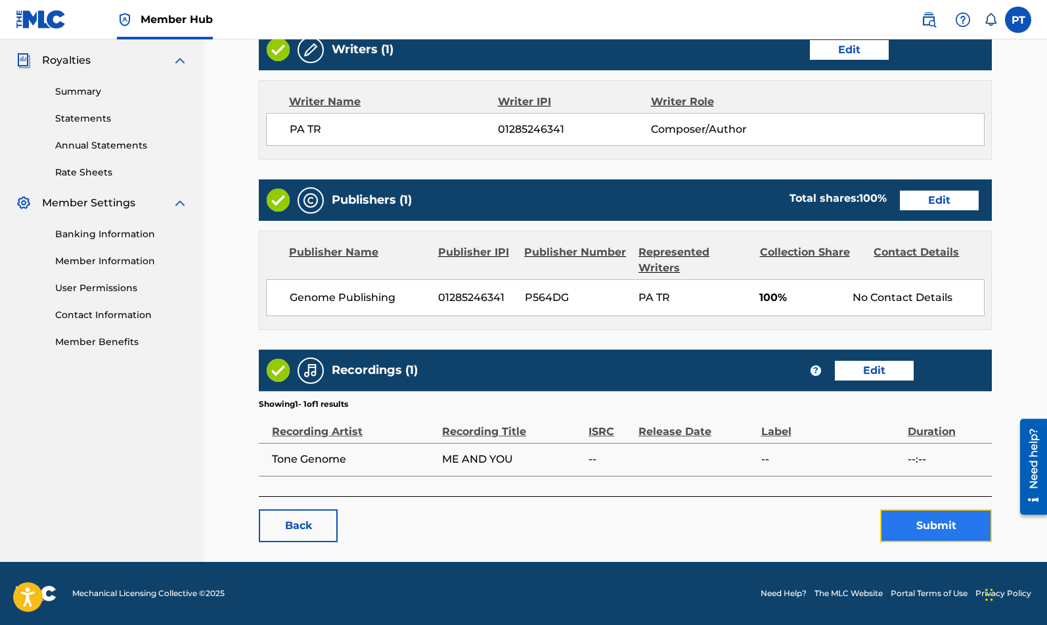
click at [919, 532] on button "Submit" at bounding box center [936, 525] width 112 height 33
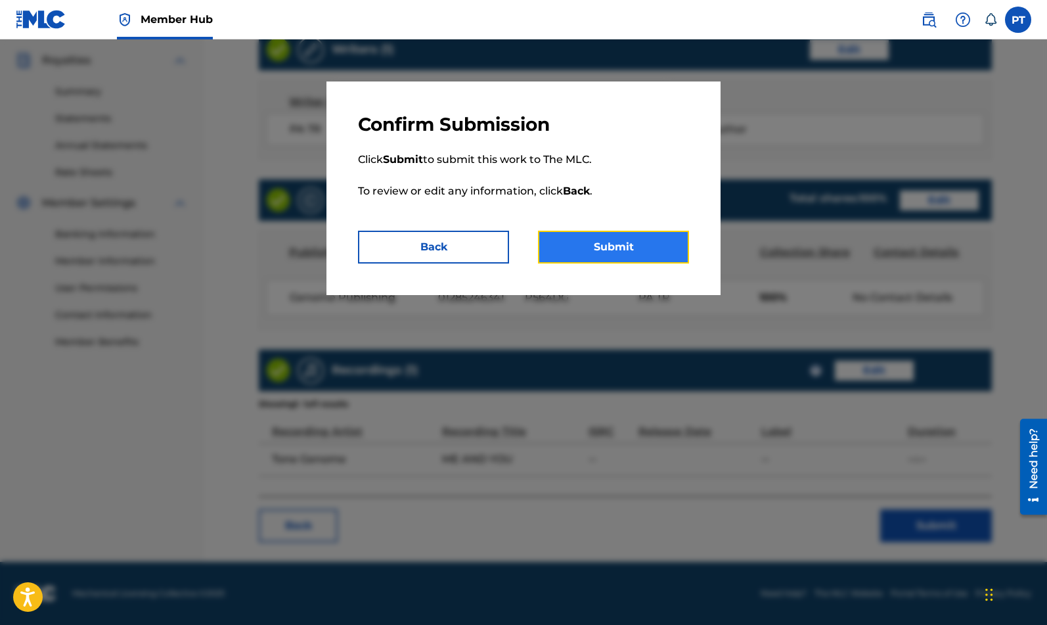
click at [623, 254] on button "Submit" at bounding box center [613, 246] width 151 height 33
